Goal: Task Accomplishment & Management: Manage account settings

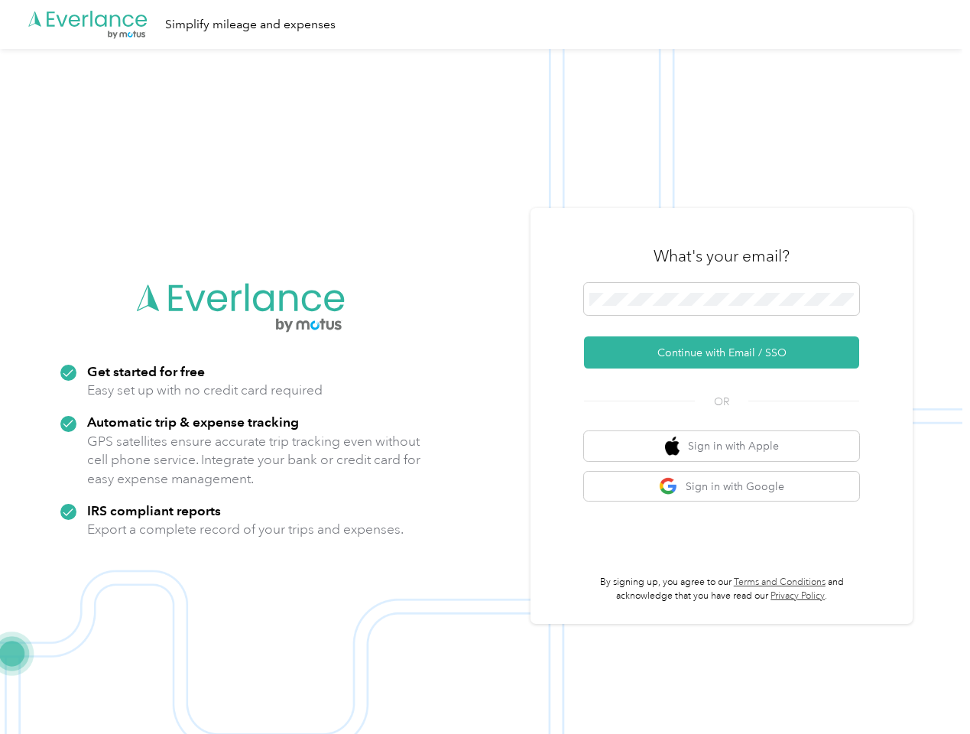
click at [485, 367] on img at bounding box center [481, 416] width 963 height 734
click at [485, 24] on div ".cls-1 { fill: #00adee; } .cls-2 { fill: #fff; } .cls-3 { fill: #707372; } .cls…" at bounding box center [481, 24] width 963 height 49
click at [728, 352] on button "Continue with Email / SSO" at bounding box center [721, 352] width 275 height 32
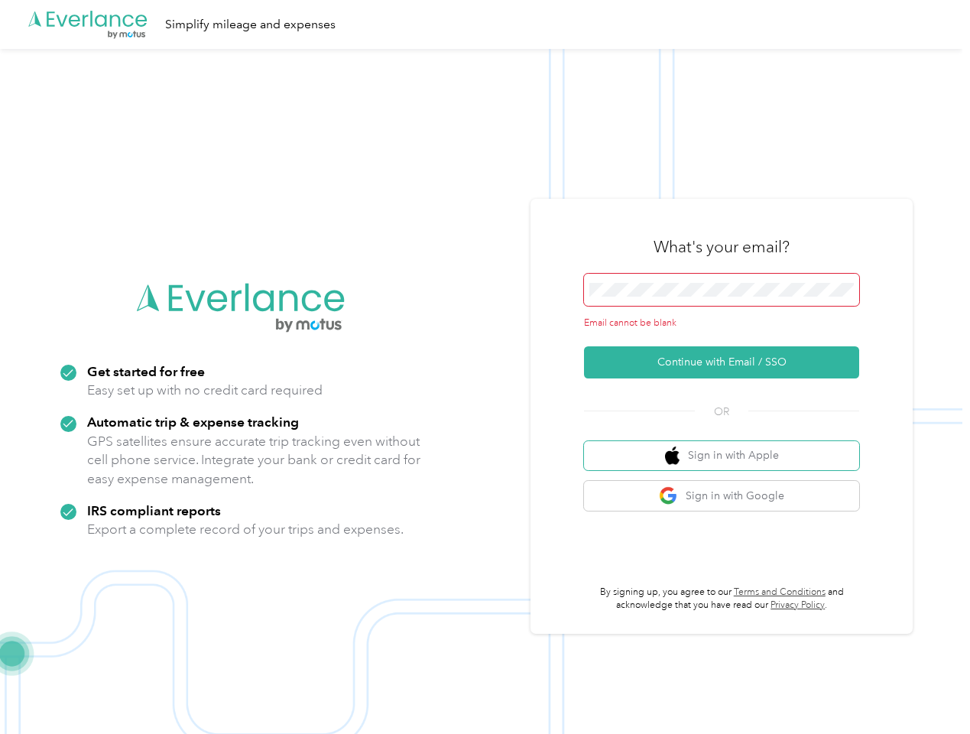
click at [728, 446] on button "Sign in with Apple" at bounding box center [721, 456] width 275 height 30
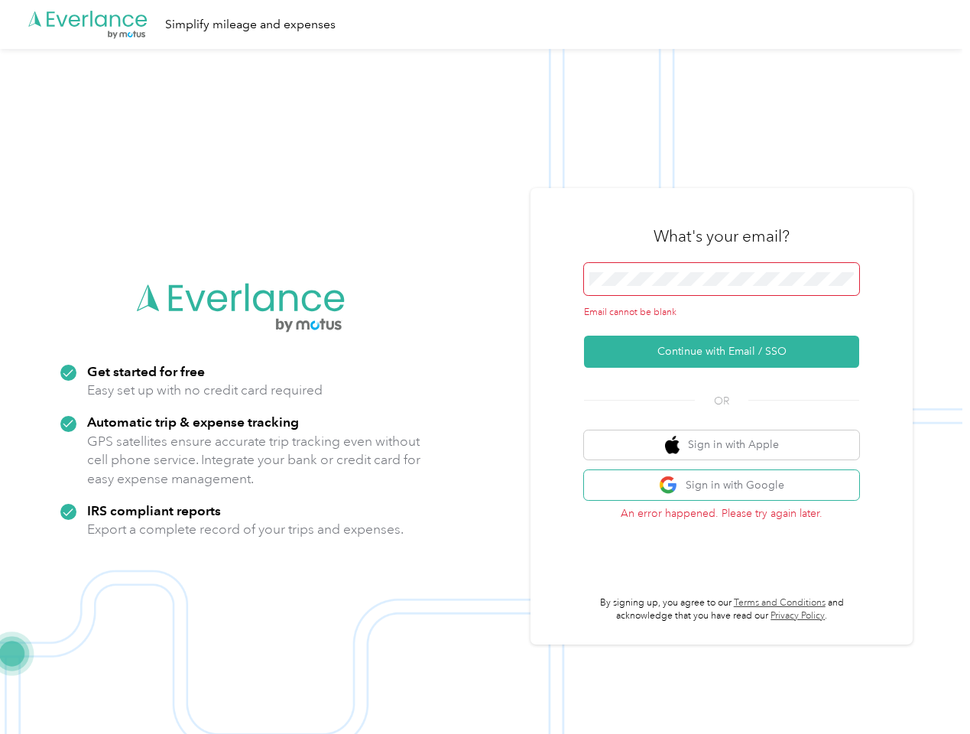
click at [728, 486] on button "Sign in with Google" at bounding box center [721, 485] width 275 height 30
